Goal: Check status: Check status

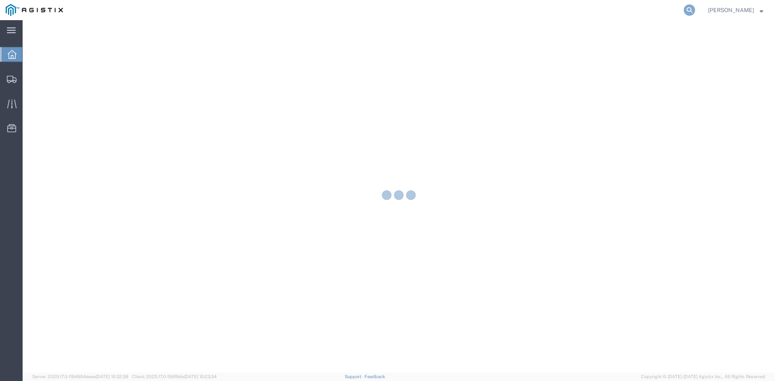
click at [695, 8] on icon at bounding box center [689, 9] width 11 height 11
paste input "56550050"
type input "56550050"
